Goal: Check status: Check status

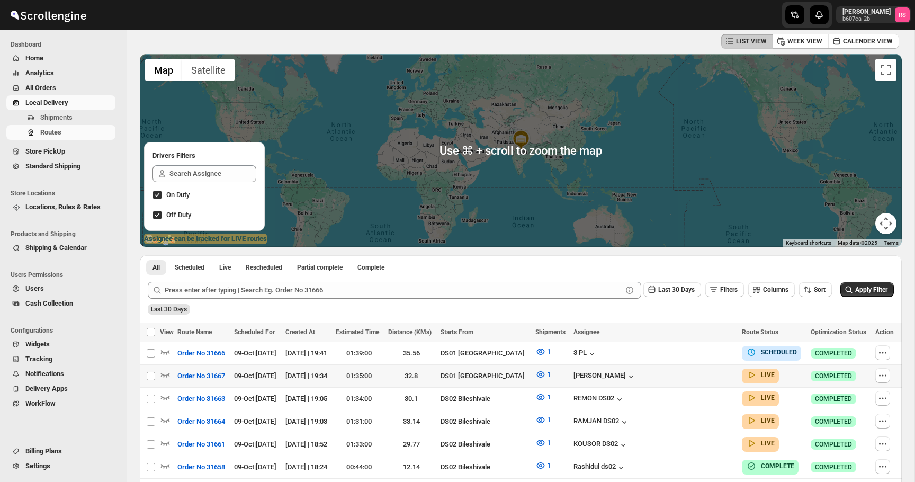
scroll to position [127, 0]
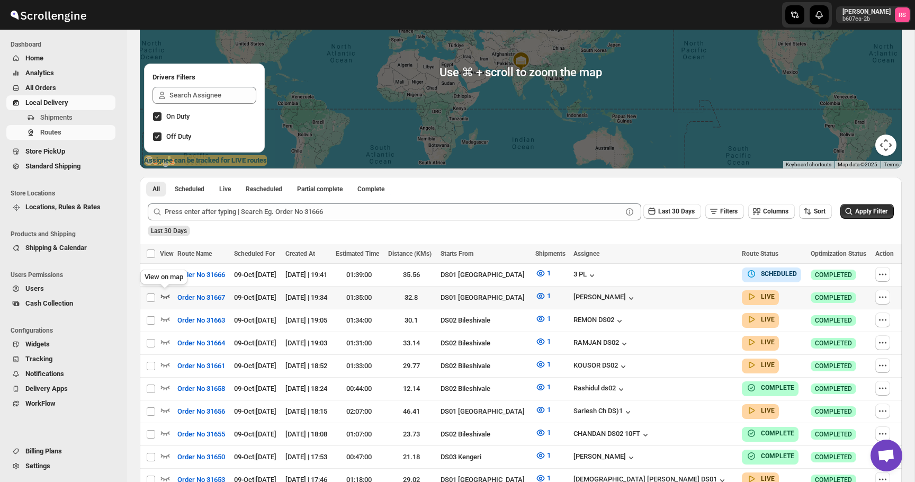
click at [162, 293] on icon "button" at bounding box center [165, 296] width 11 height 11
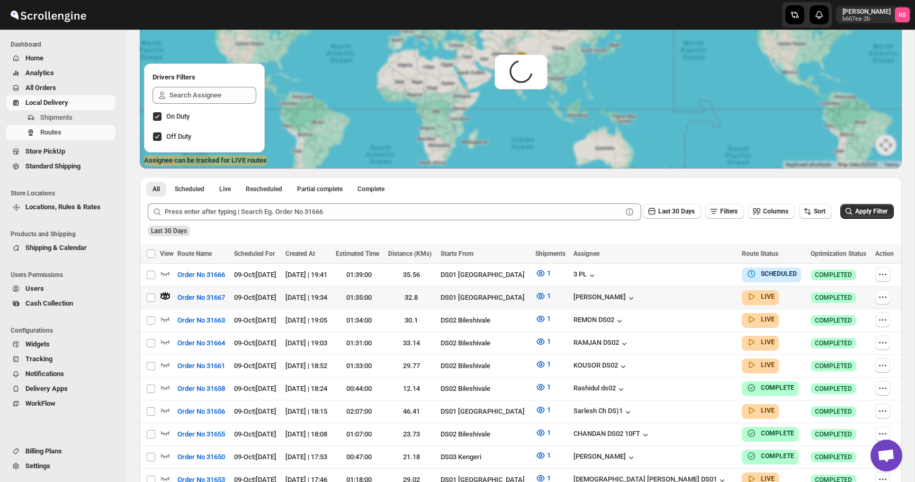
scroll to position [0, 0]
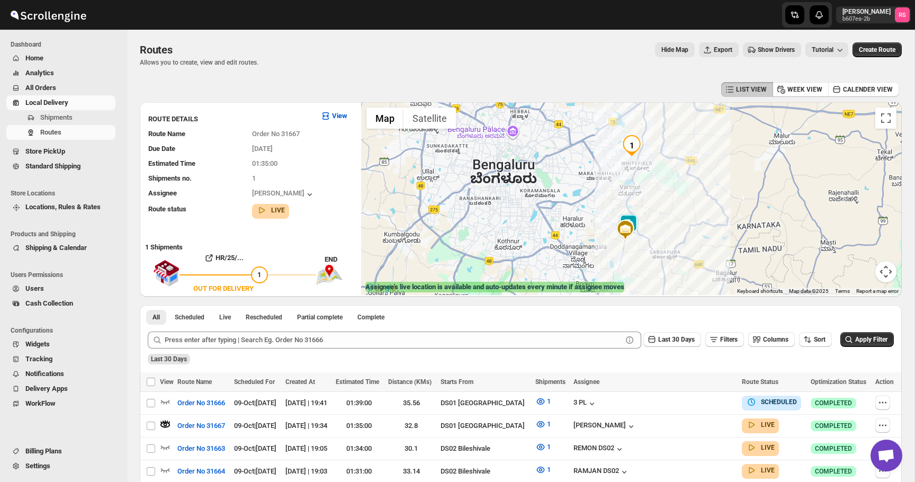
click at [632, 217] on img at bounding box center [628, 224] width 21 height 21
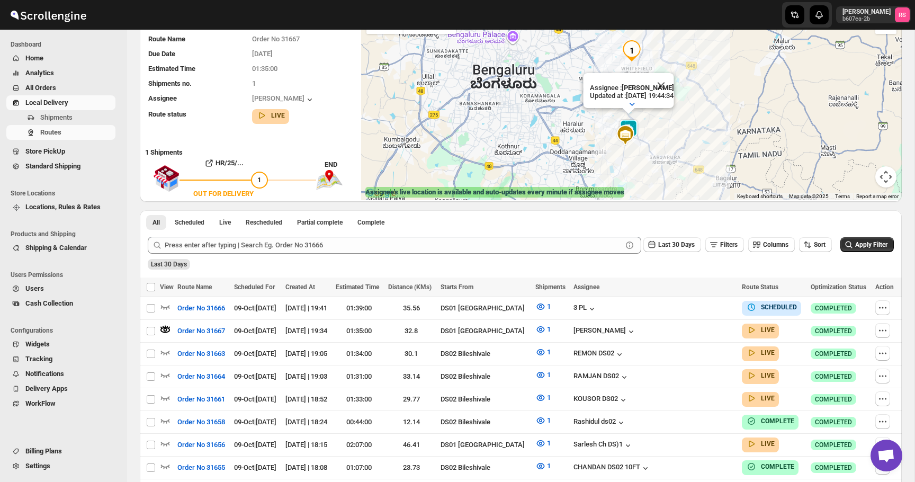
scroll to position [108, 0]
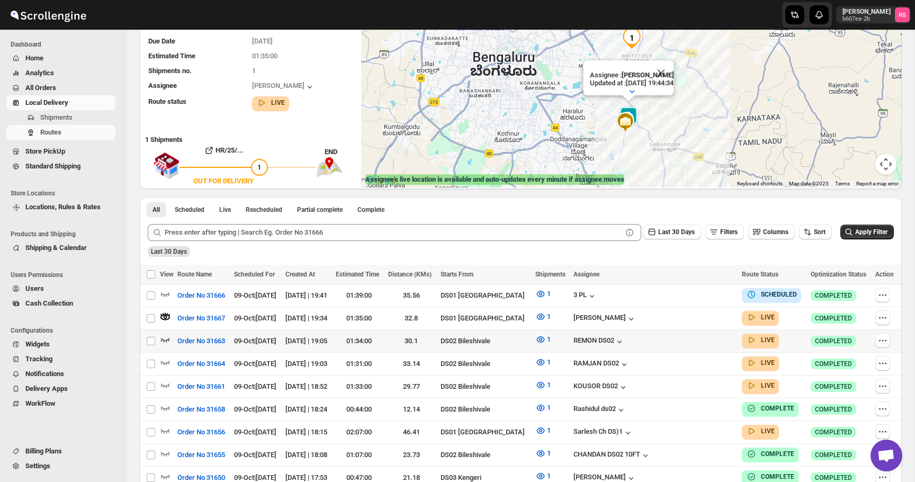
click at [164, 337] on icon "button" at bounding box center [165, 339] width 11 height 11
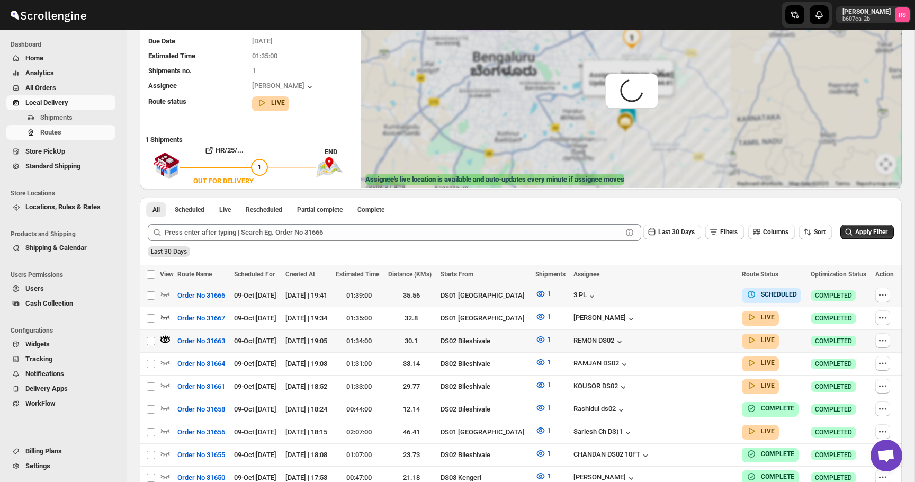
scroll to position [0, 0]
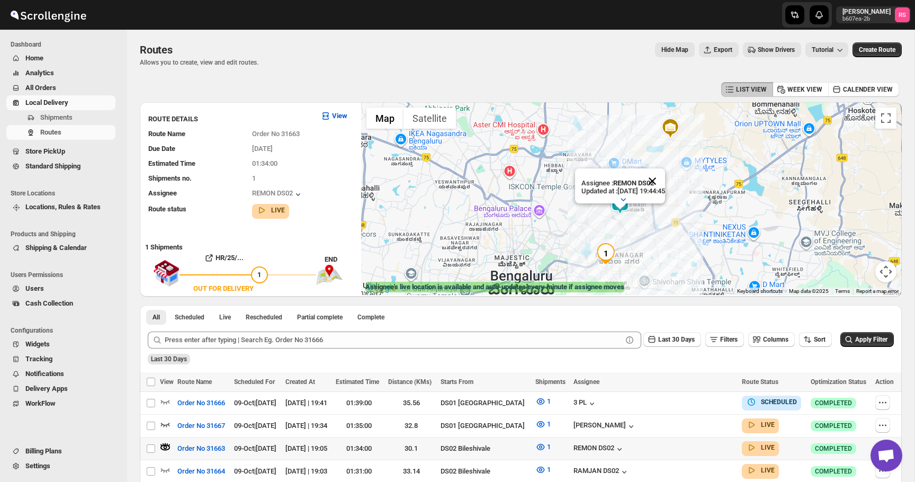
click at [659, 183] on button "Close" at bounding box center [652, 180] width 25 height 25
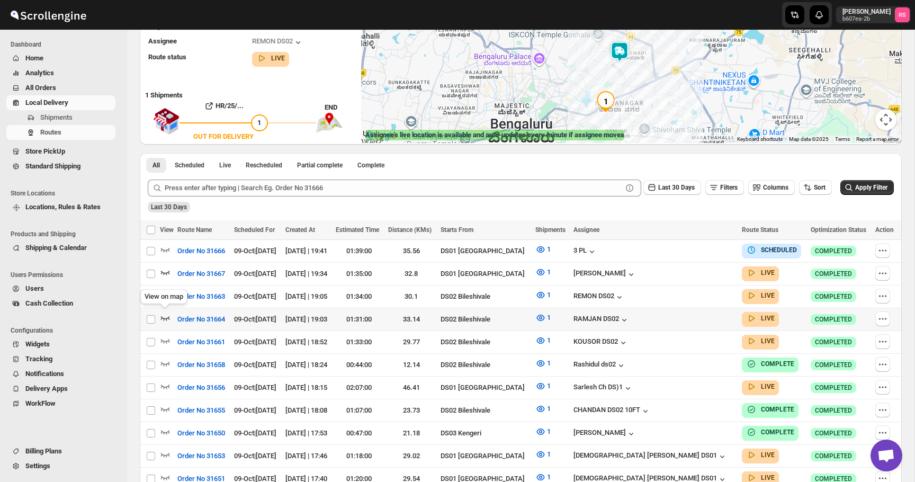
click at [164, 319] on icon "button" at bounding box center [165, 317] width 11 height 11
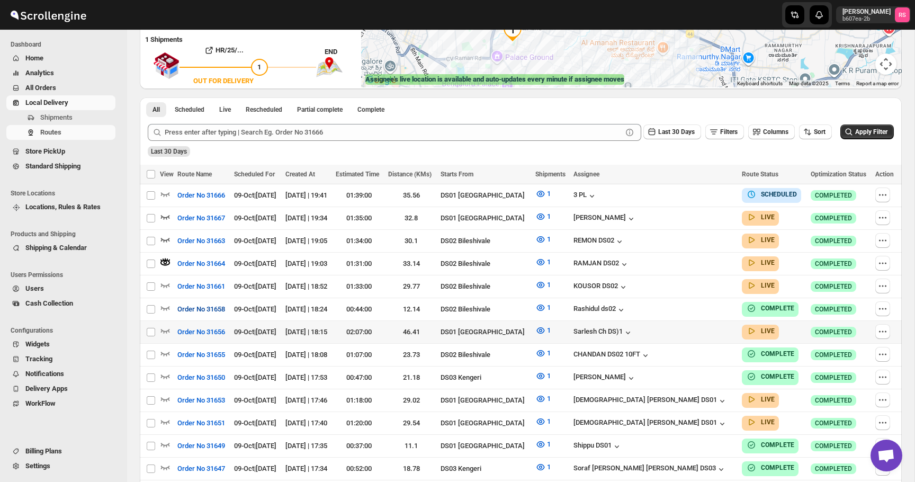
scroll to position [225, 0]
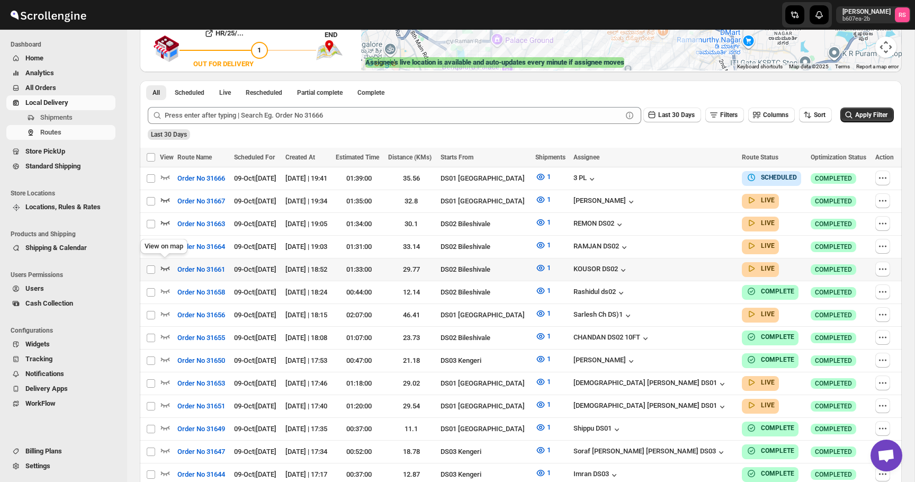
click at [165, 265] on icon "button" at bounding box center [165, 268] width 11 height 11
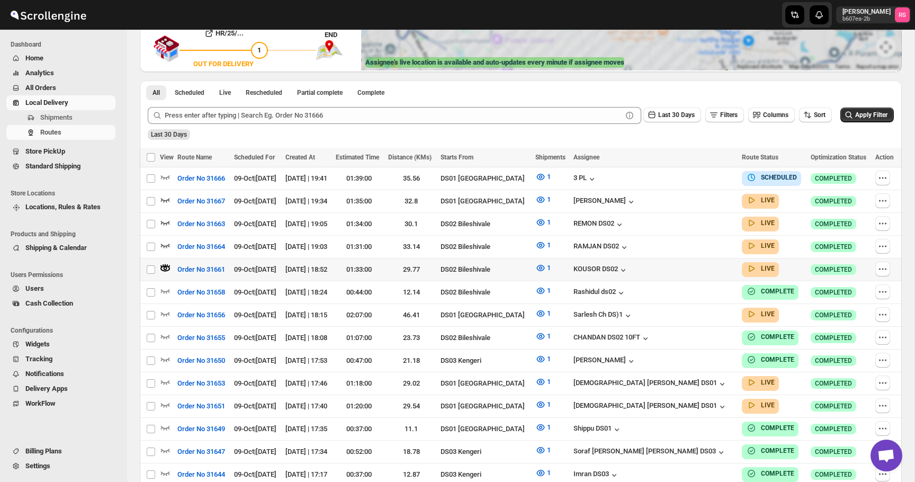
scroll to position [0, 0]
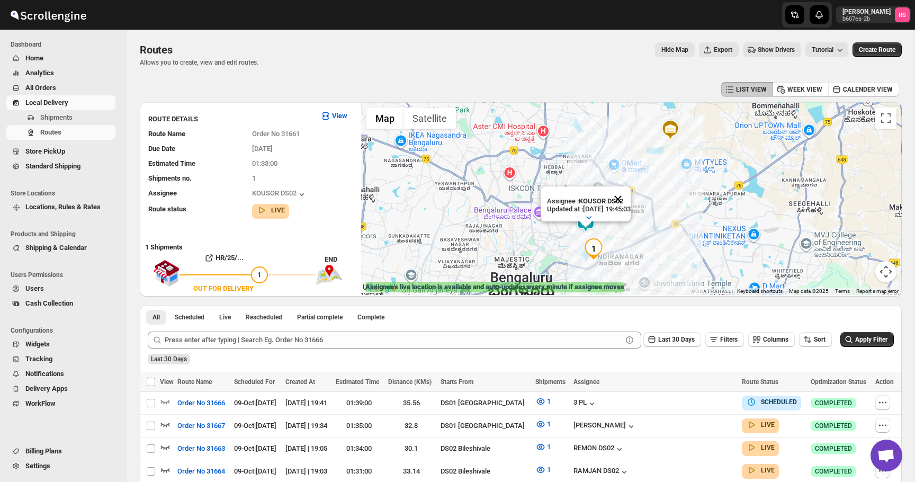
click at [627, 201] on button "Close" at bounding box center [617, 198] width 25 height 25
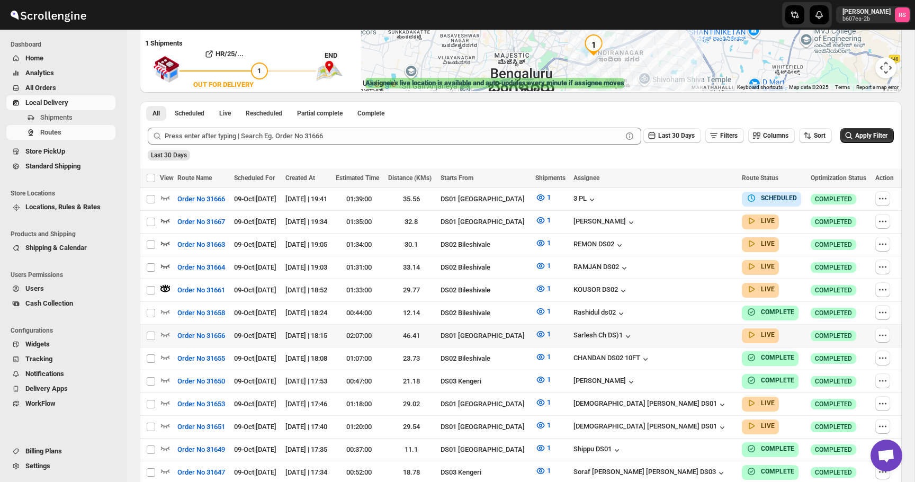
scroll to position [213, 0]
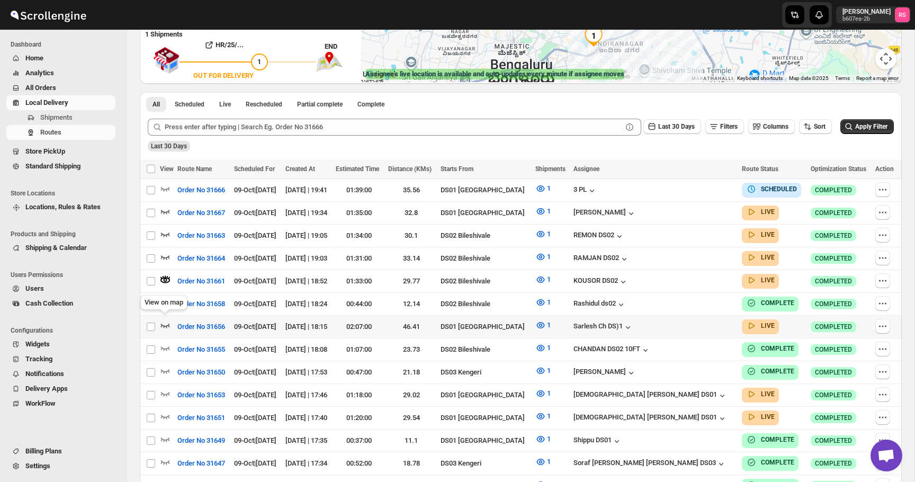
click at [166, 321] on icon "button" at bounding box center [165, 325] width 11 height 11
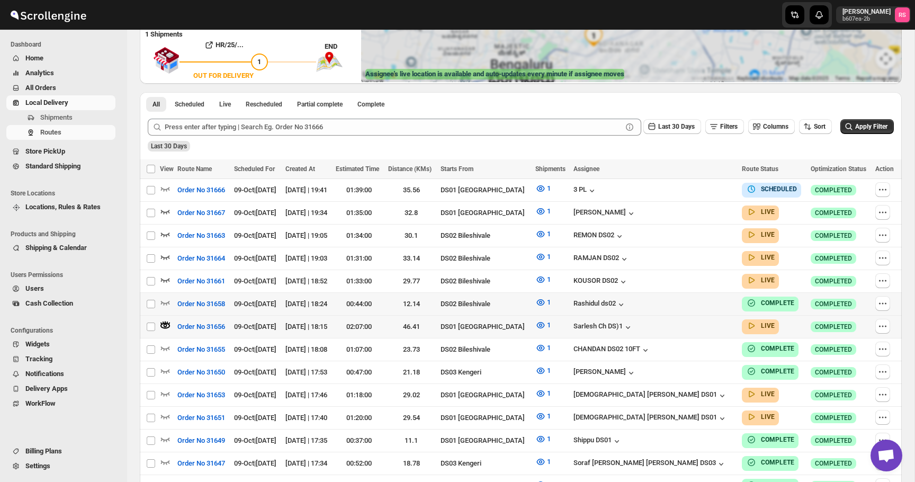
scroll to position [0, 0]
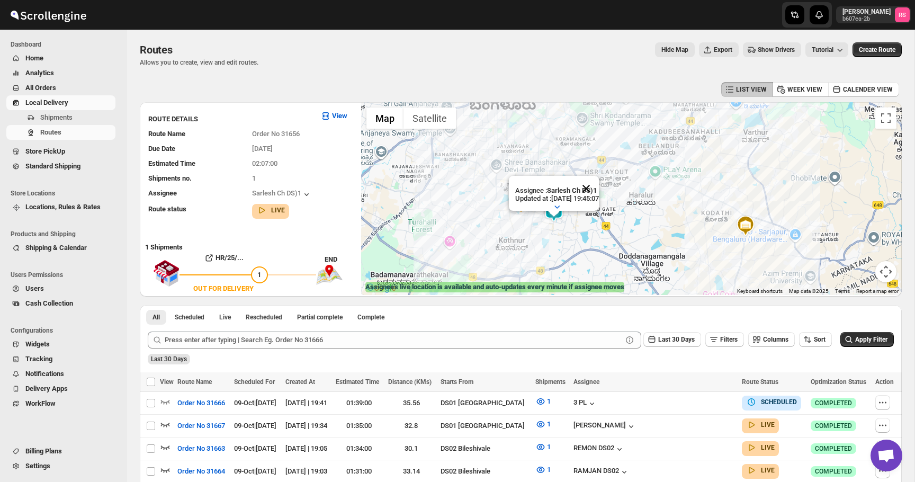
click at [599, 184] on button "Close" at bounding box center [586, 188] width 25 height 25
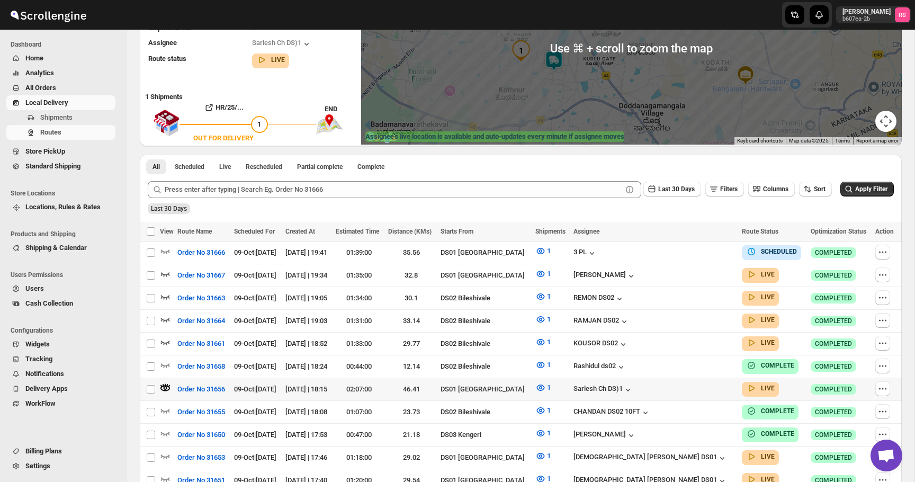
scroll to position [259, 0]
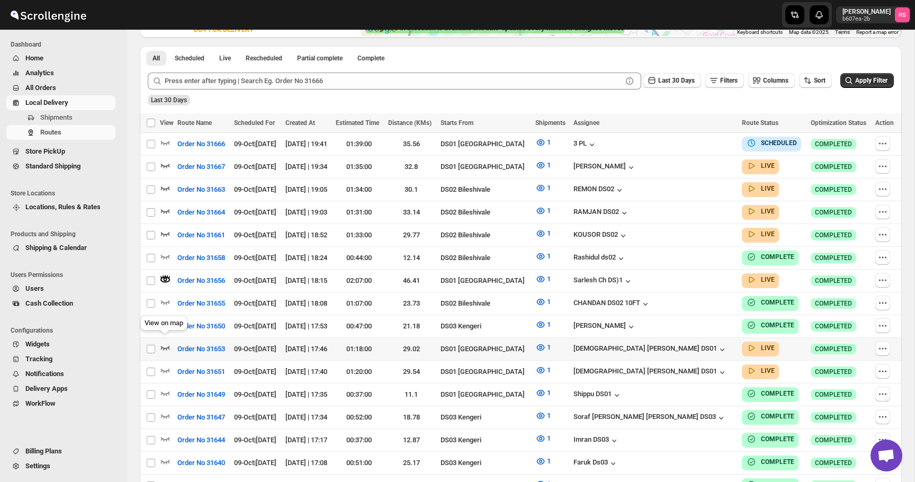
click at [165, 344] on icon "button" at bounding box center [165, 347] width 11 height 11
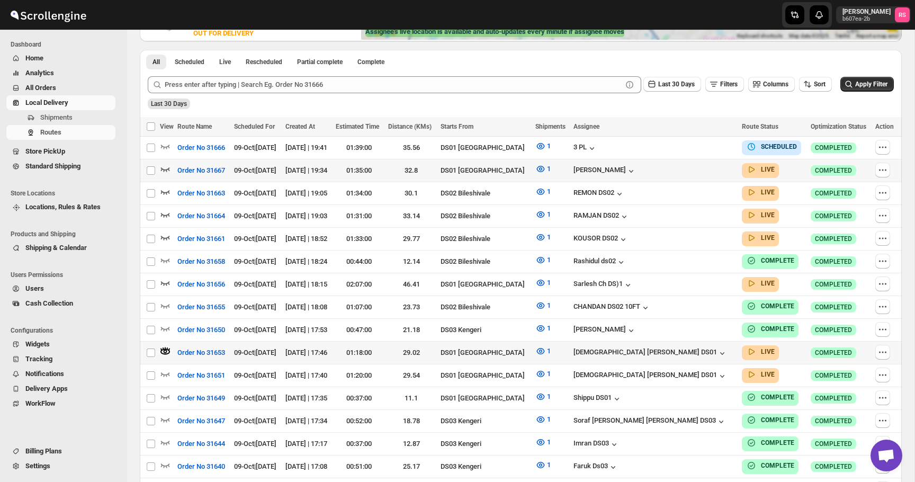
scroll to position [0, 0]
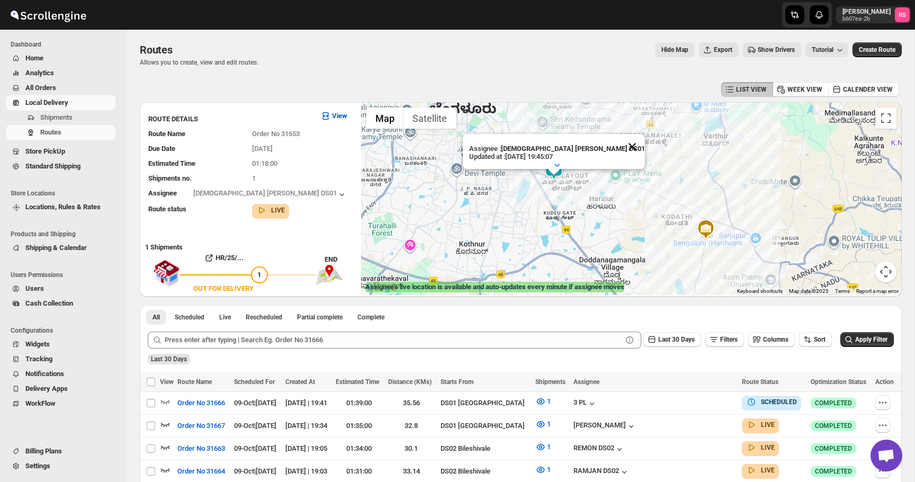
click at [620, 142] on button "Close" at bounding box center [632, 146] width 25 height 25
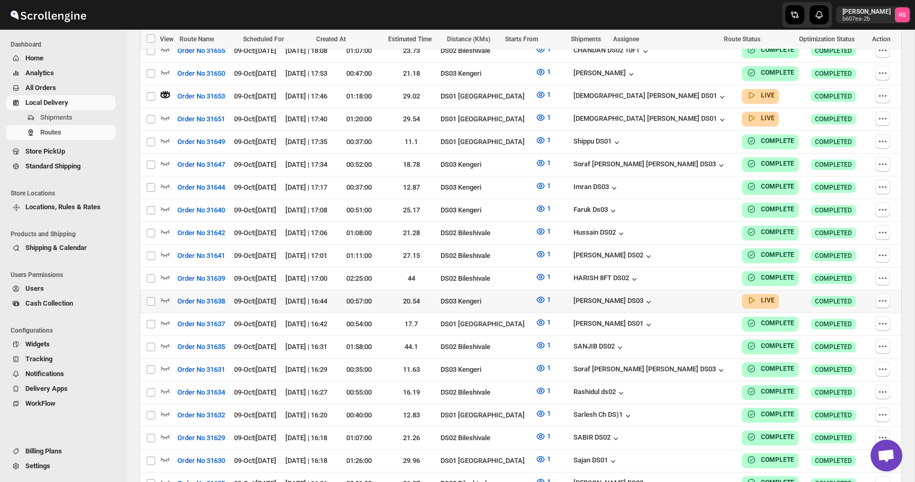
scroll to position [520, 0]
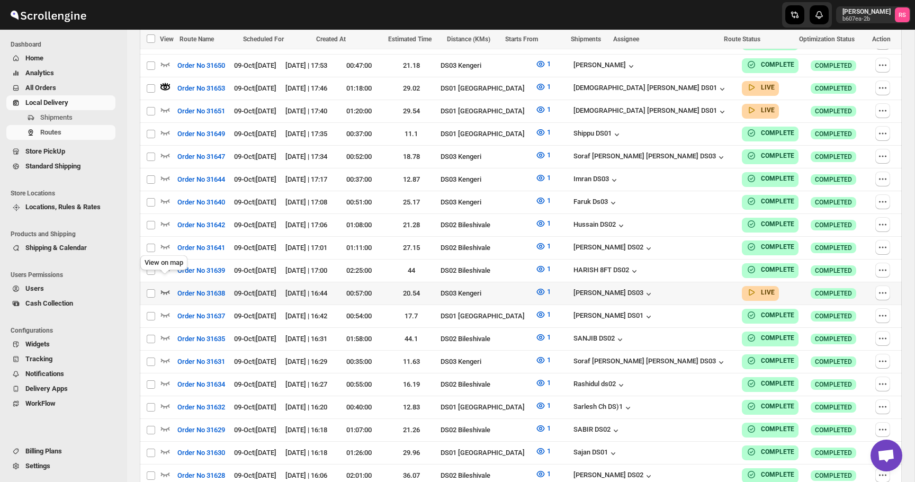
click at [165, 287] on icon "button" at bounding box center [165, 292] width 11 height 11
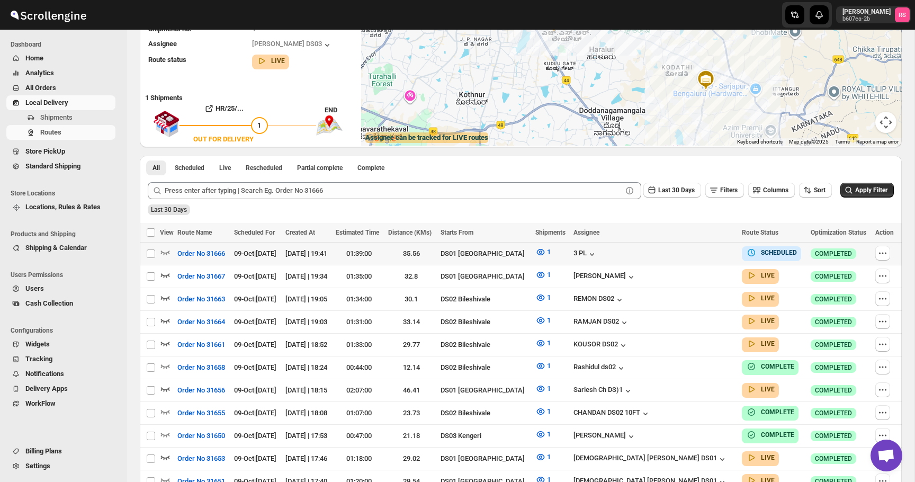
scroll to position [0, 0]
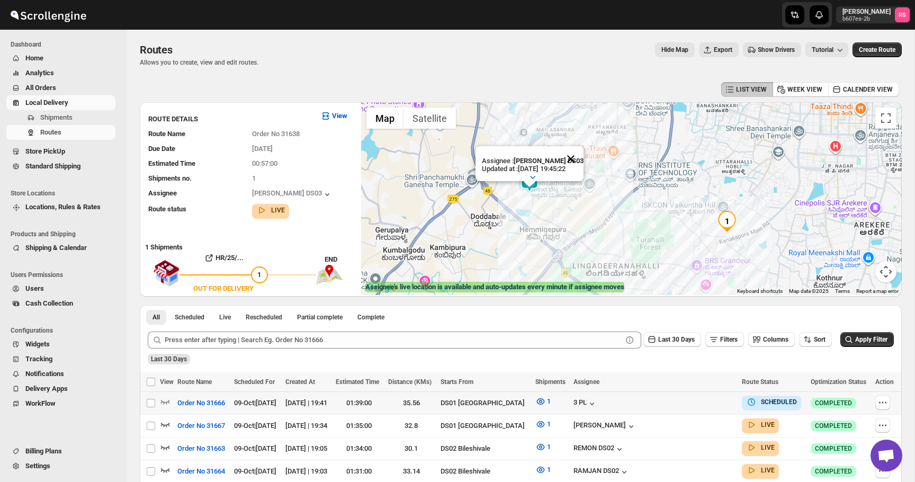
click at [574, 159] on button "Close" at bounding box center [570, 158] width 25 height 25
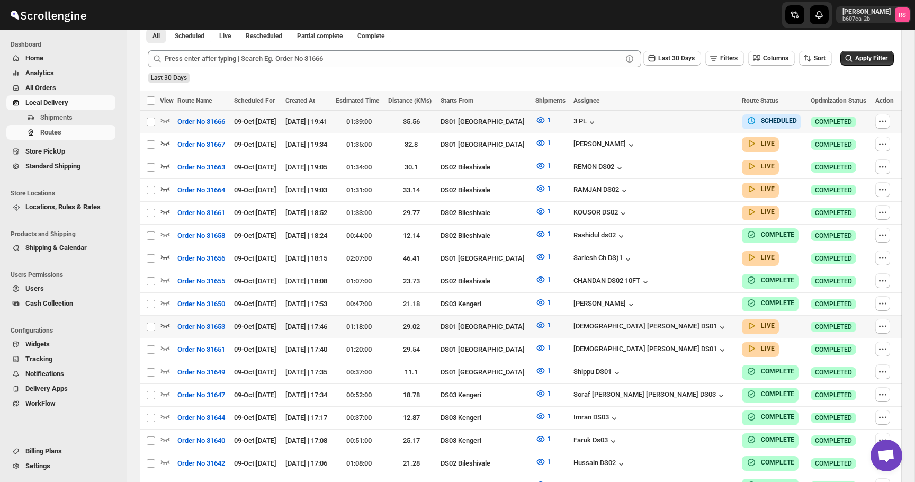
scroll to position [345, 0]
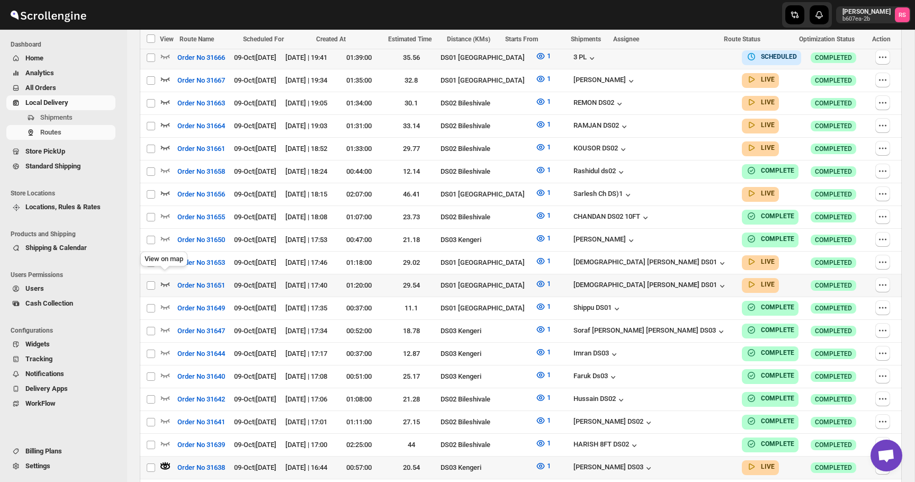
click at [164, 282] on icon "button" at bounding box center [165, 284] width 9 height 4
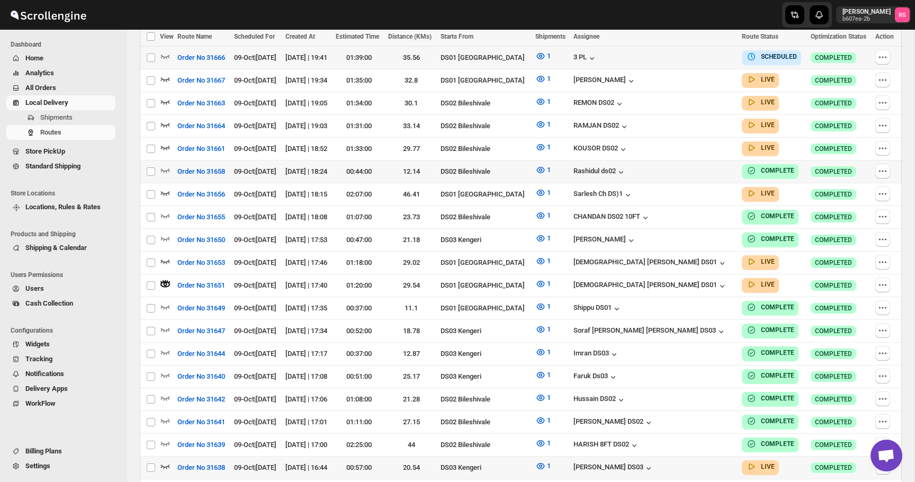
scroll to position [0, 0]
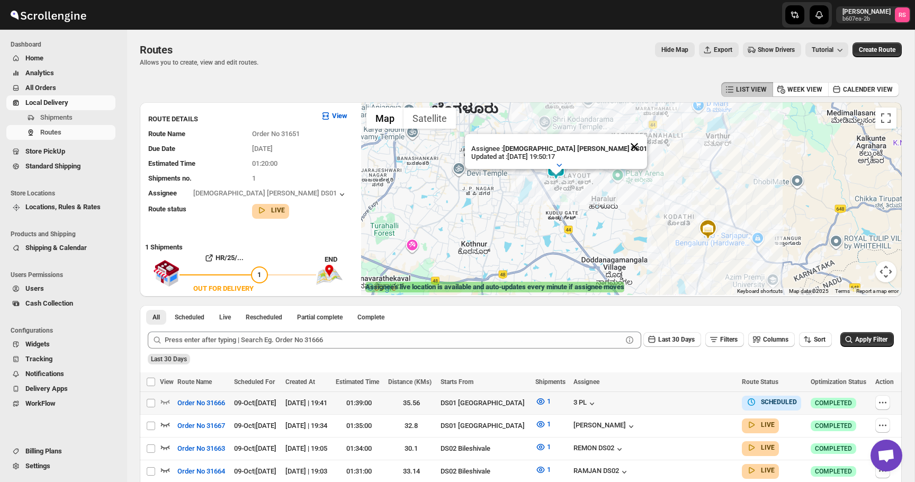
click at [622, 146] on button "Close" at bounding box center [634, 146] width 25 height 25
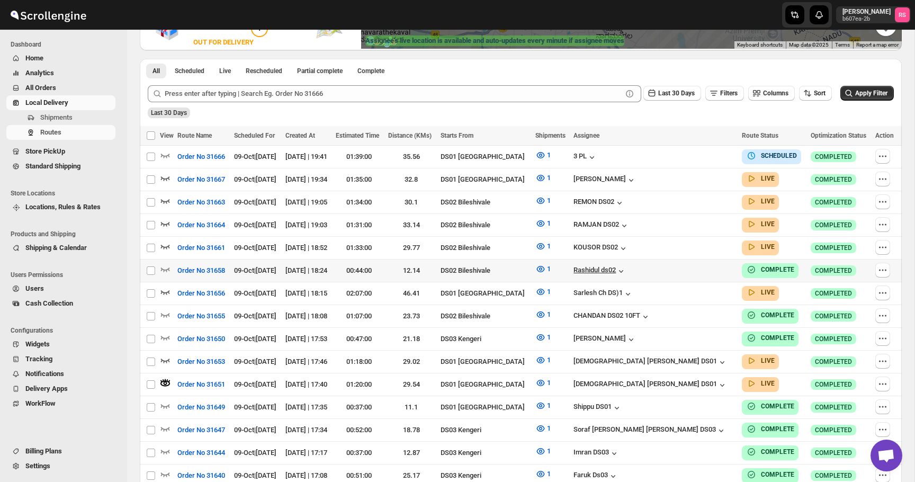
scroll to position [285, 0]
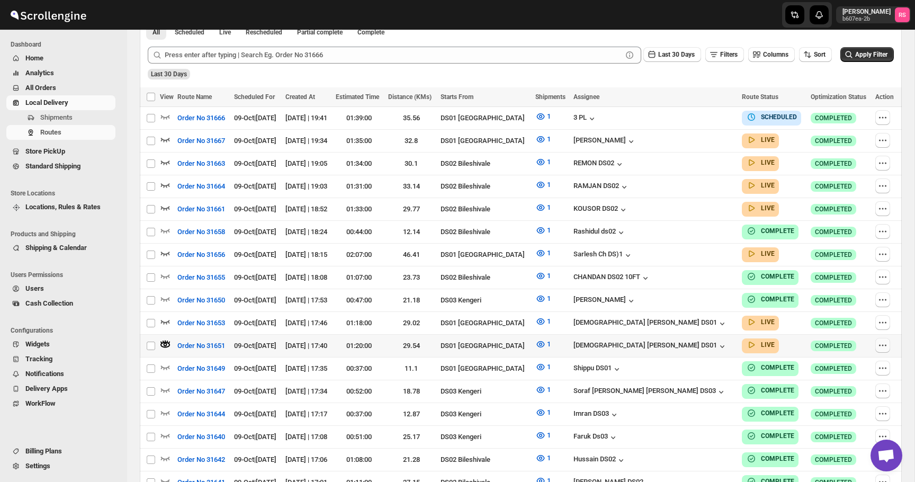
click at [883, 341] on icon "button" at bounding box center [883, 345] width 11 height 11
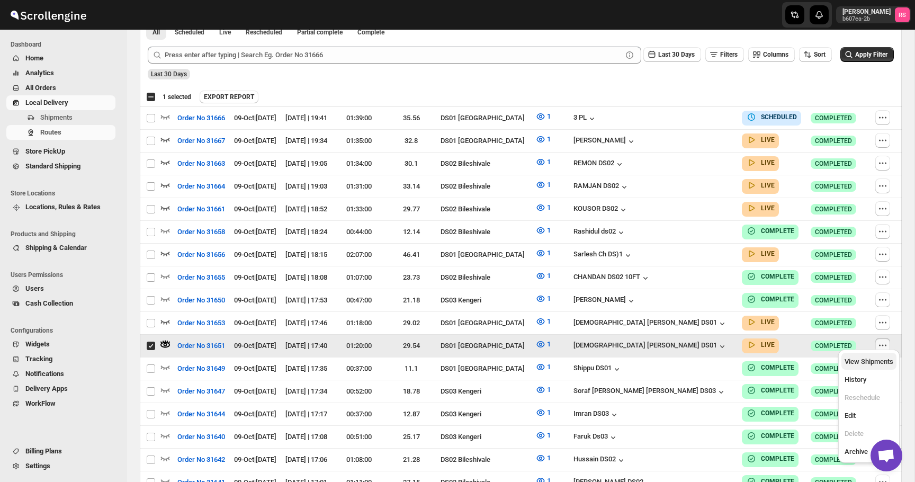
click at [857, 361] on span "View Shipments" at bounding box center [869, 362] width 49 height 8
checkbox input "false"
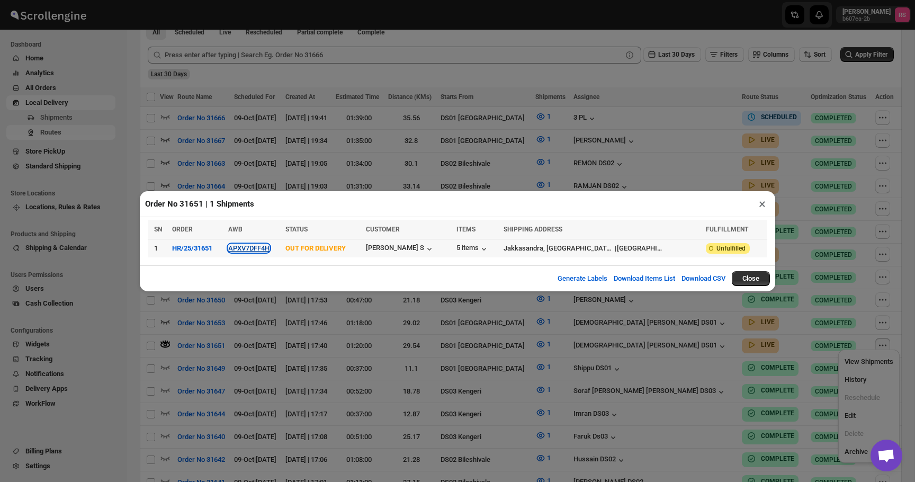
click at [262, 246] on button "APXV7DFF4H" at bounding box center [248, 248] width 41 height 8
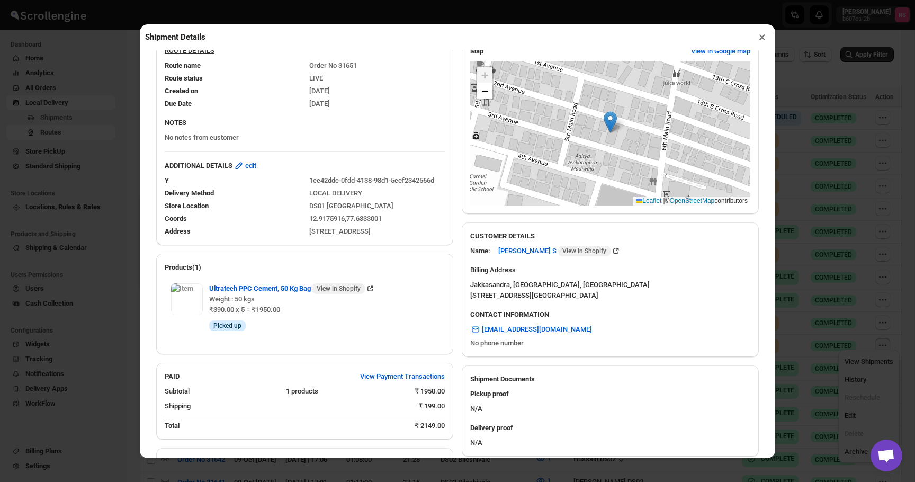
scroll to position [0, 0]
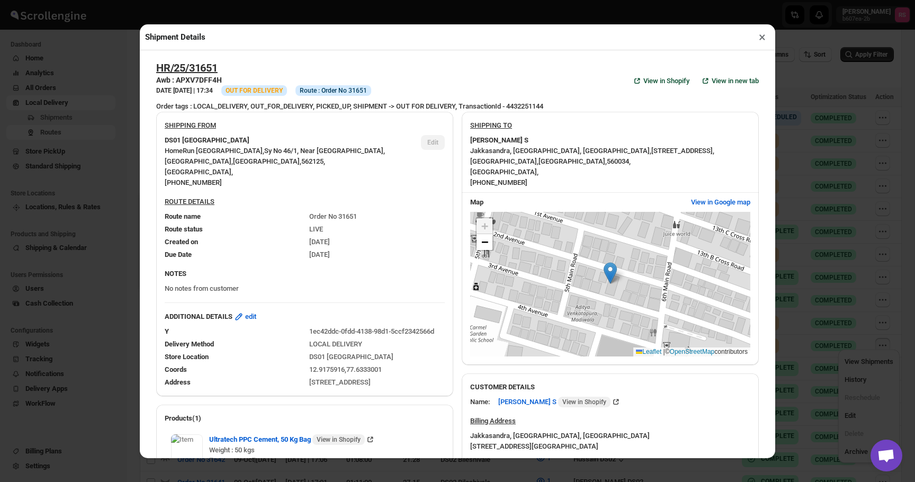
click at [760, 40] on button "×" at bounding box center [762, 37] width 15 height 15
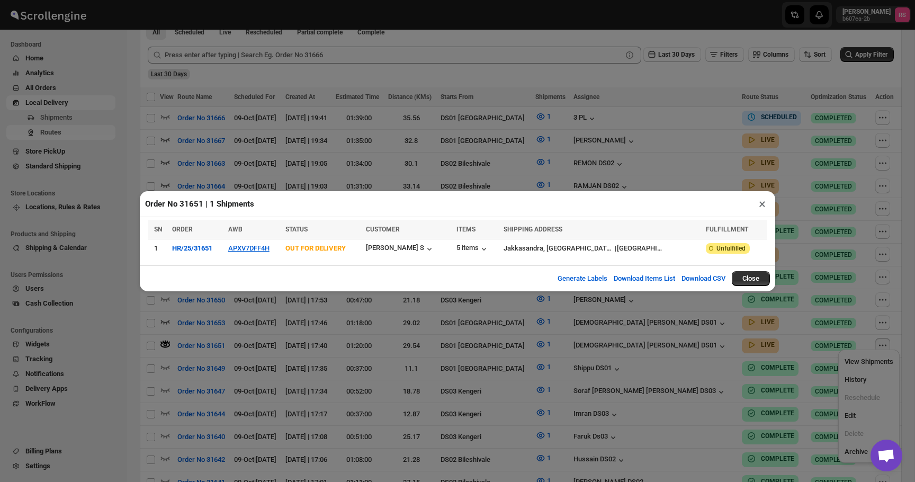
click at [766, 209] on button "×" at bounding box center [762, 204] width 15 height 15
